Goal: Information Seeking & Learning: Learn about a topic

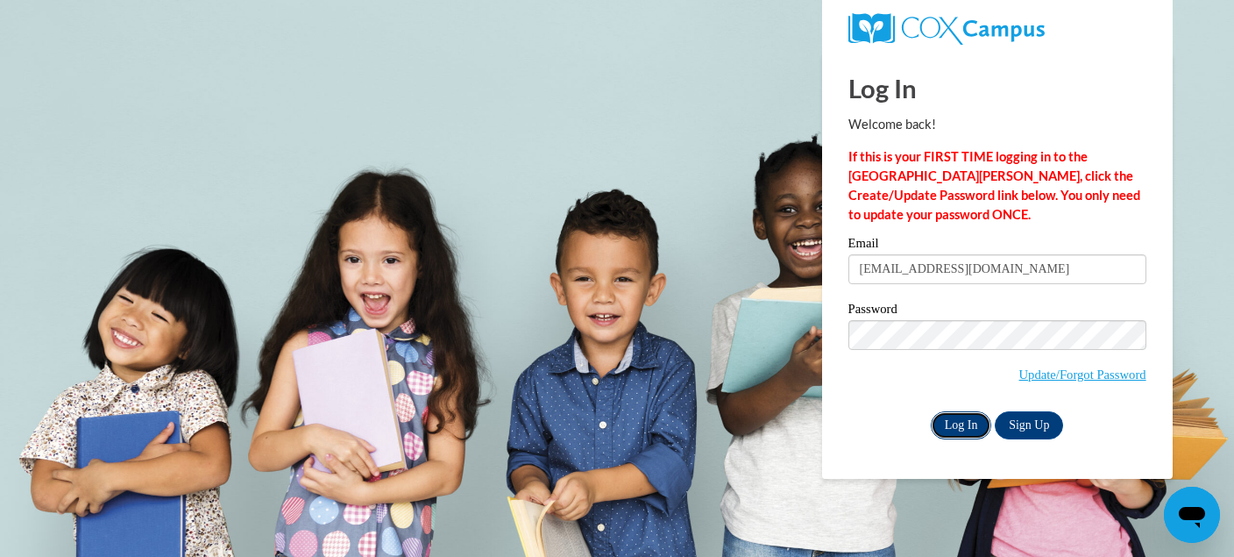
click at [969, 427] on input "Log In" at bounding box center [961, 425] width 61 height 28
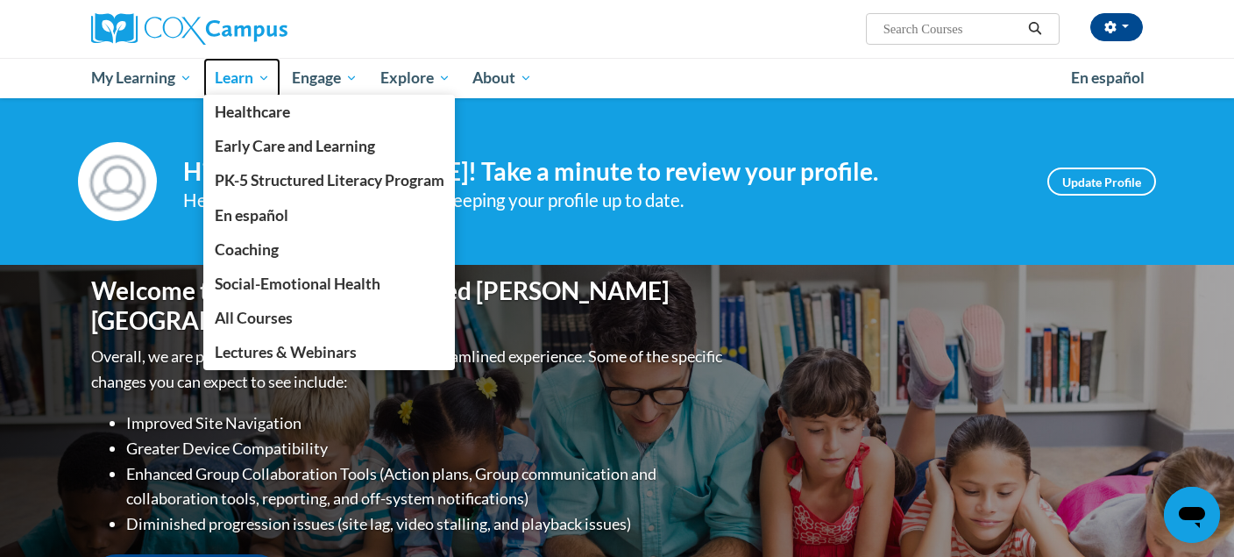
click at [252, 78] on span "Learn" at bounding box center [242, 78] width 55 height 21
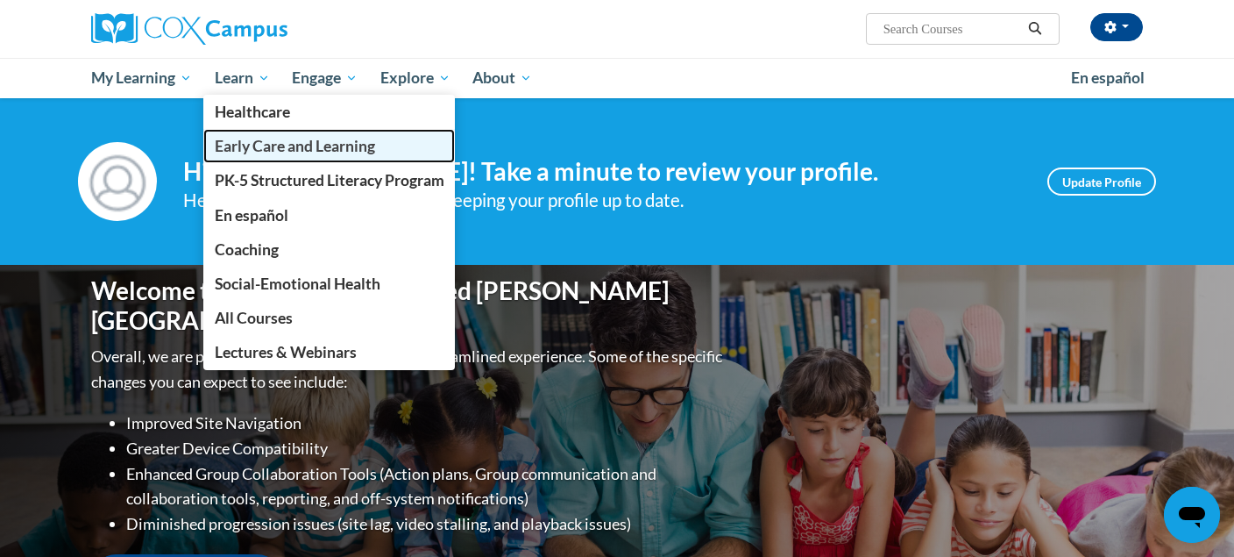
click at [275, 139] on span "Early Care and Learning" at bounding box center [295, 146] width 160 height 18
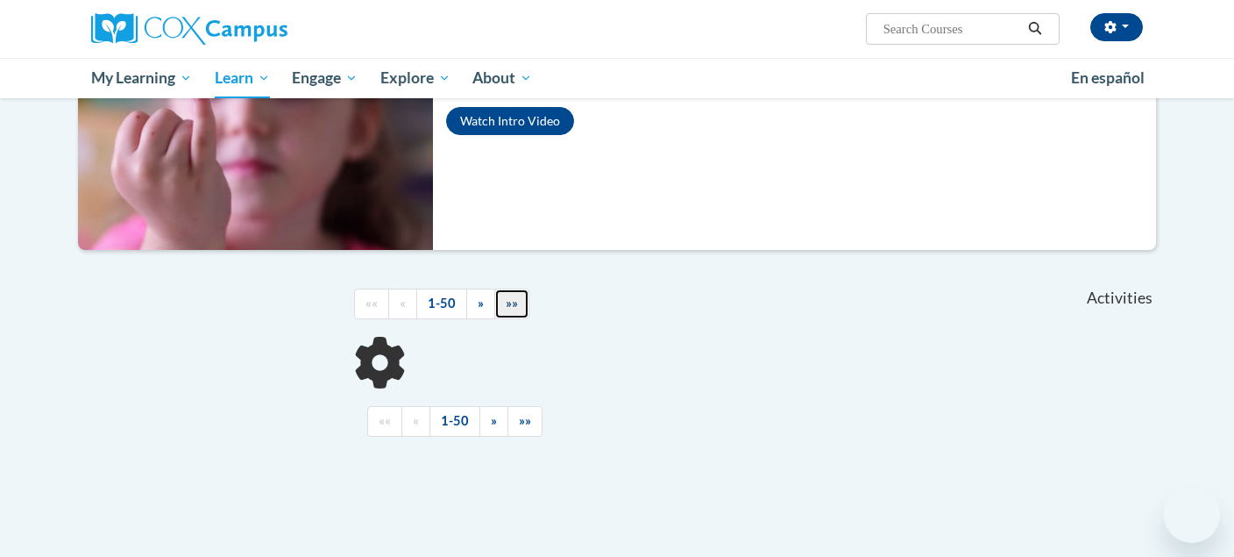
click at [502, 307] on link "»»" at bounding box center [511, 303] width 35 height 31
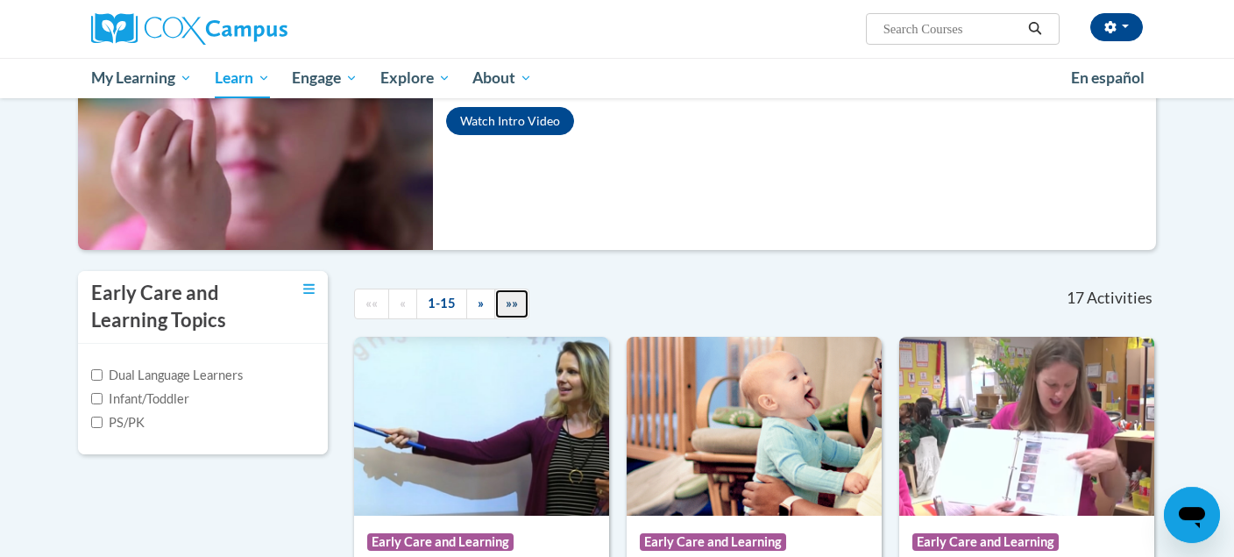
click at [502, 307] on link "»»" at bounding box center [511, 303] width 35 height 31
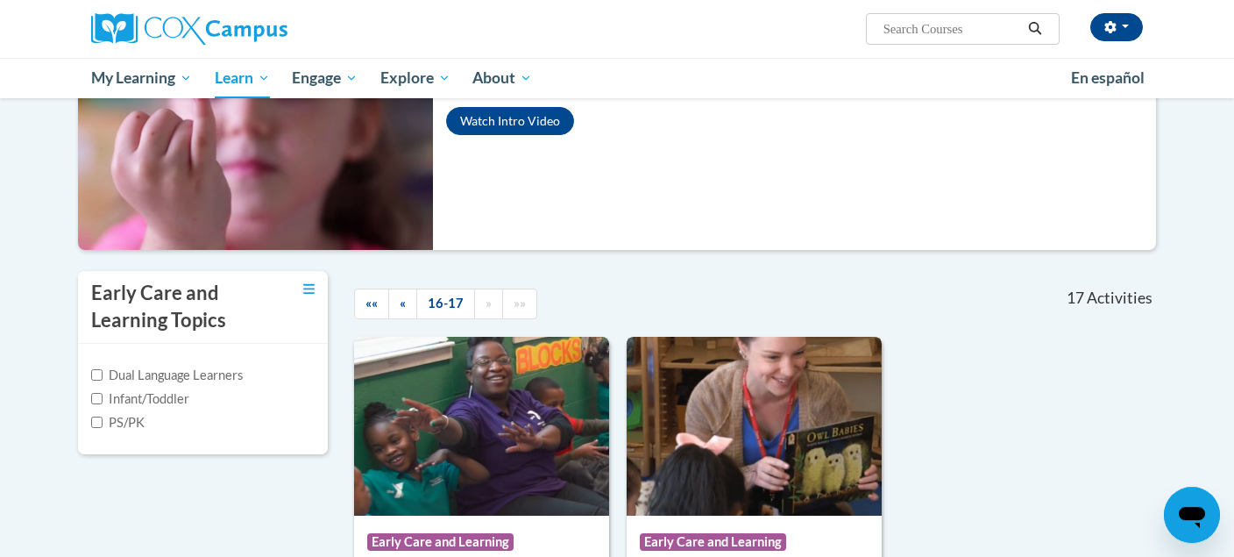
click at [753, 423] on img at bounding box center [754, 426] width 255 height 179
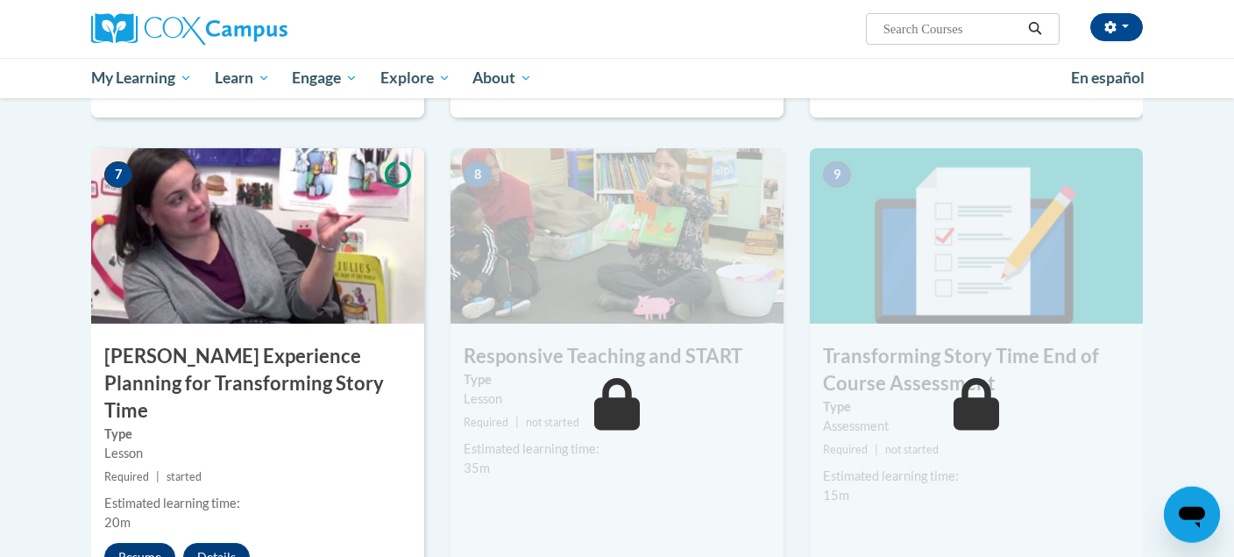
scroll to position [1485, 0]
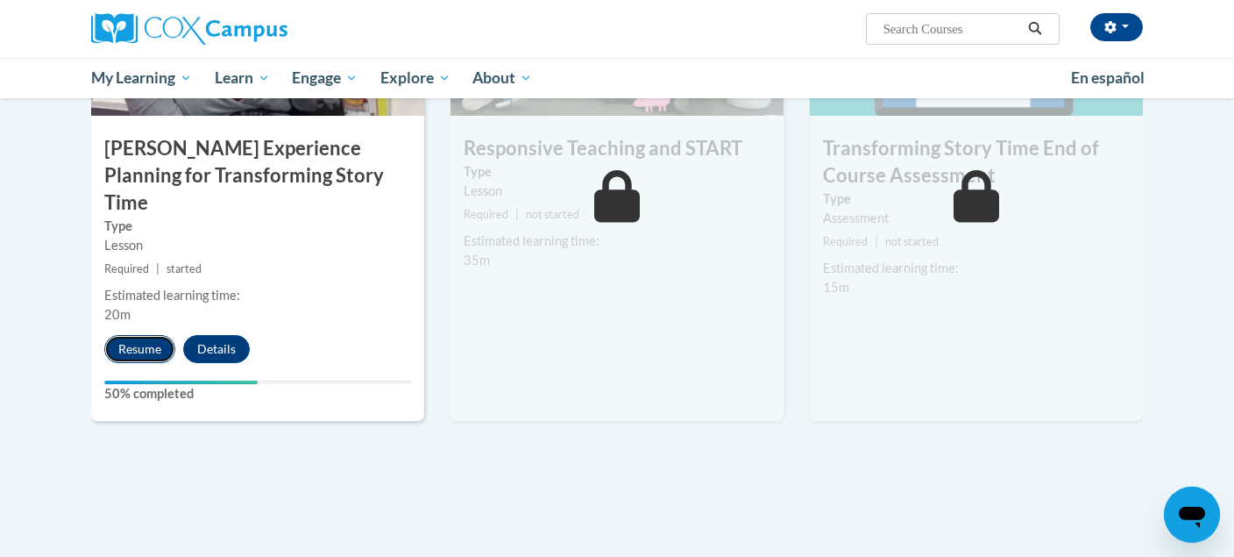
click at [145, 335] on button "Resume" at bounding box center [139, 349] width 71 height 28
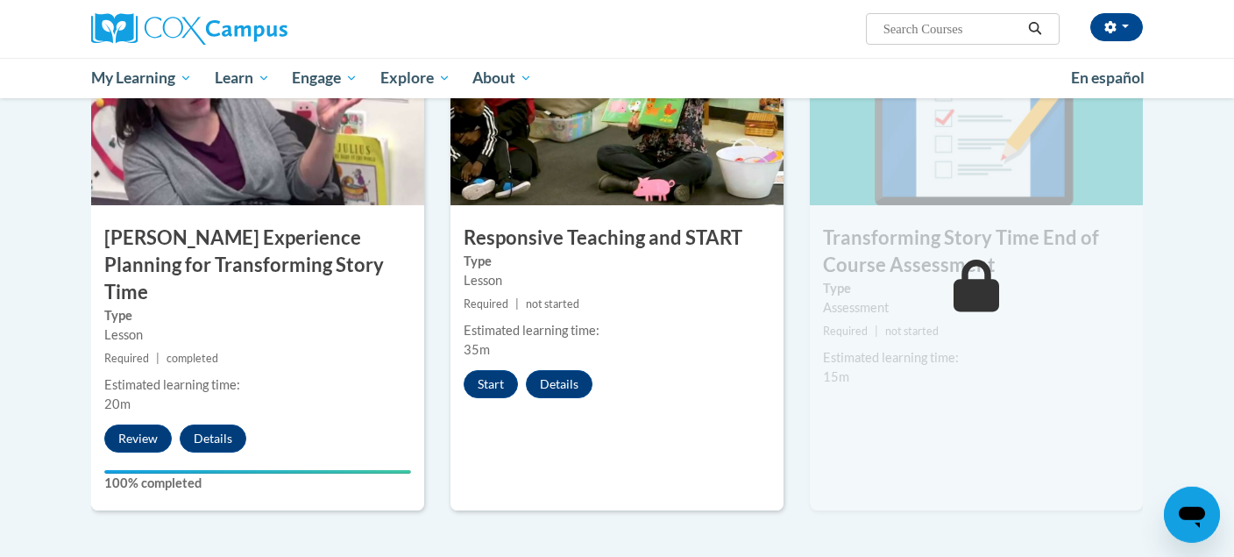
scroll to position [1415, 0]
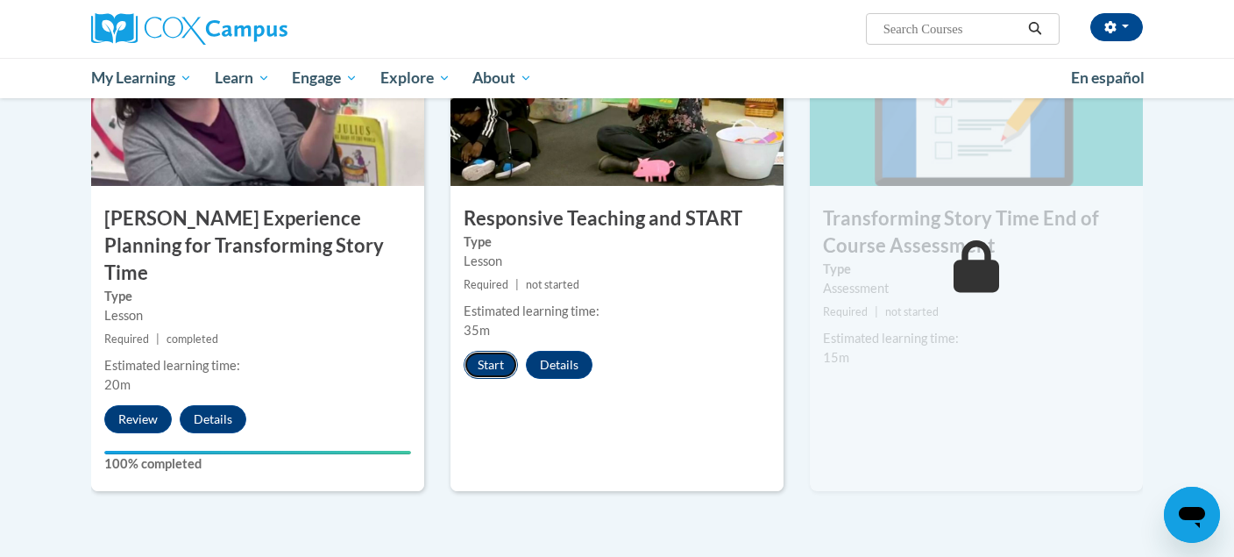
click at [494, 363] on button "Start" at bounding box center [491, 365] width 54 height 28
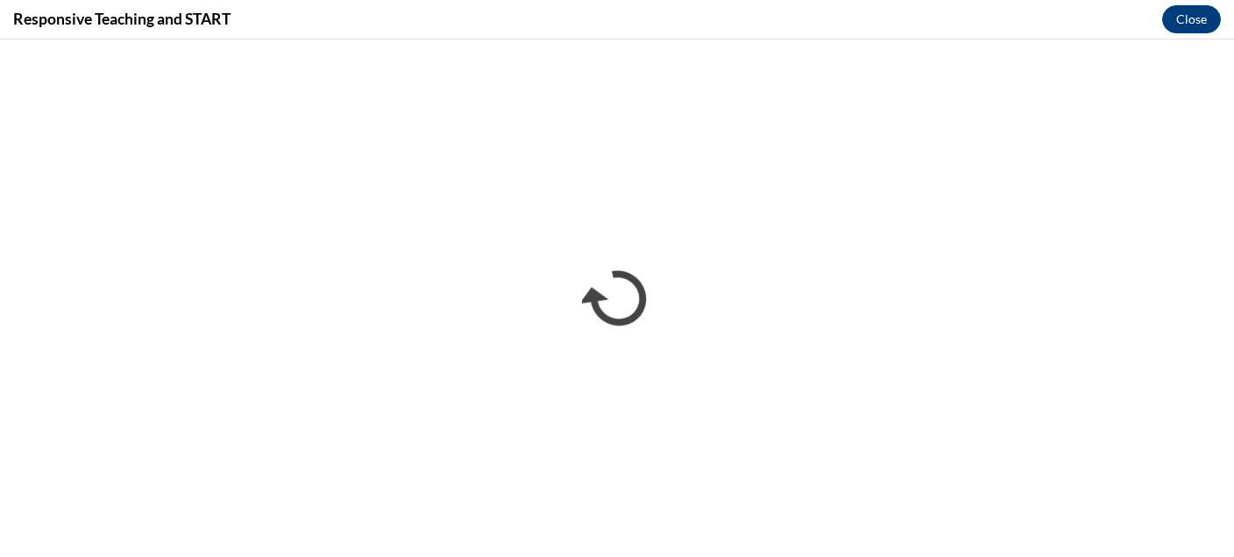
scroll to position [0, 0]
